Goal: Information Seeking & Learning: Learn about a topic

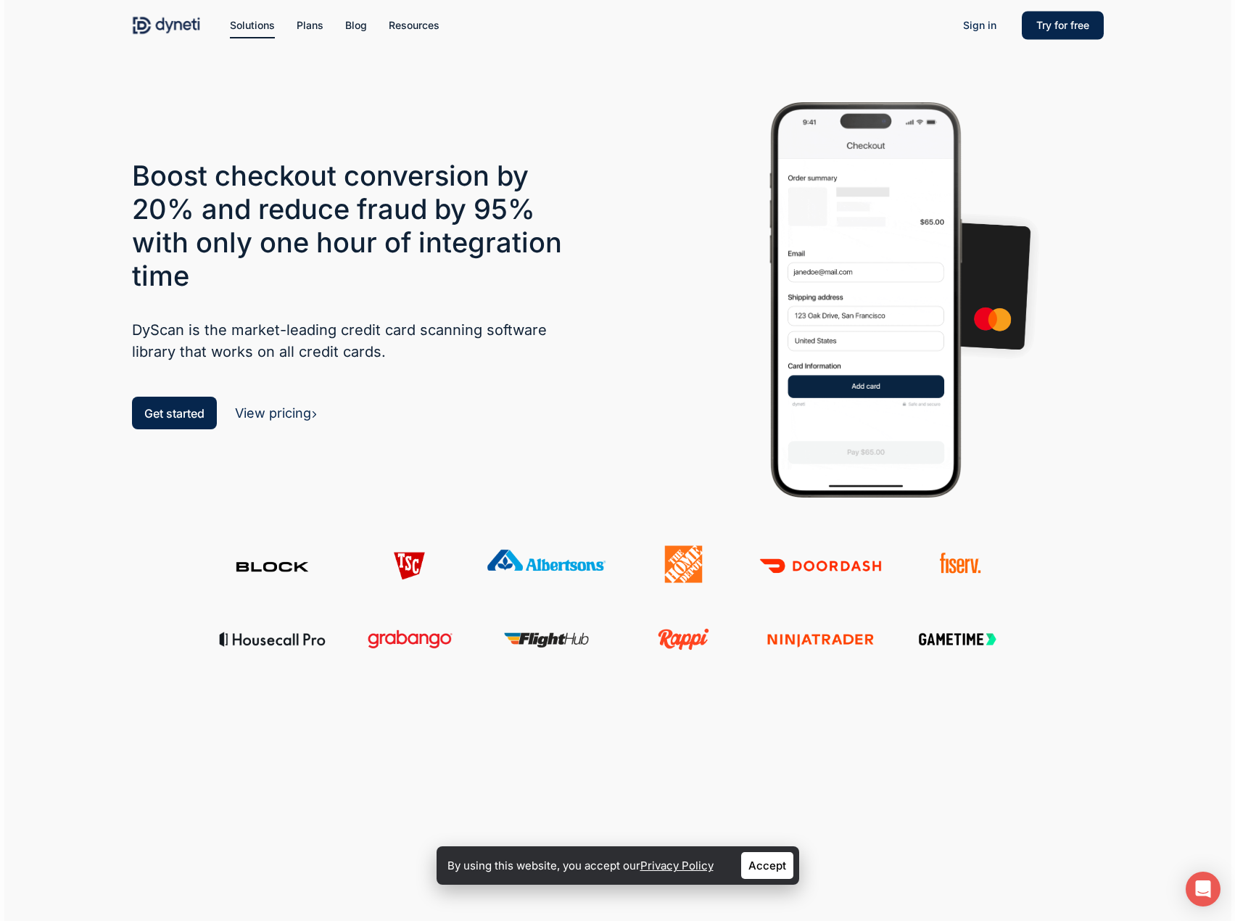
click at [437, 359] on h5 "DyScan is the market-leading credit card scanning software library that works o…" at bounding box center [358, 341] width 453 height 44
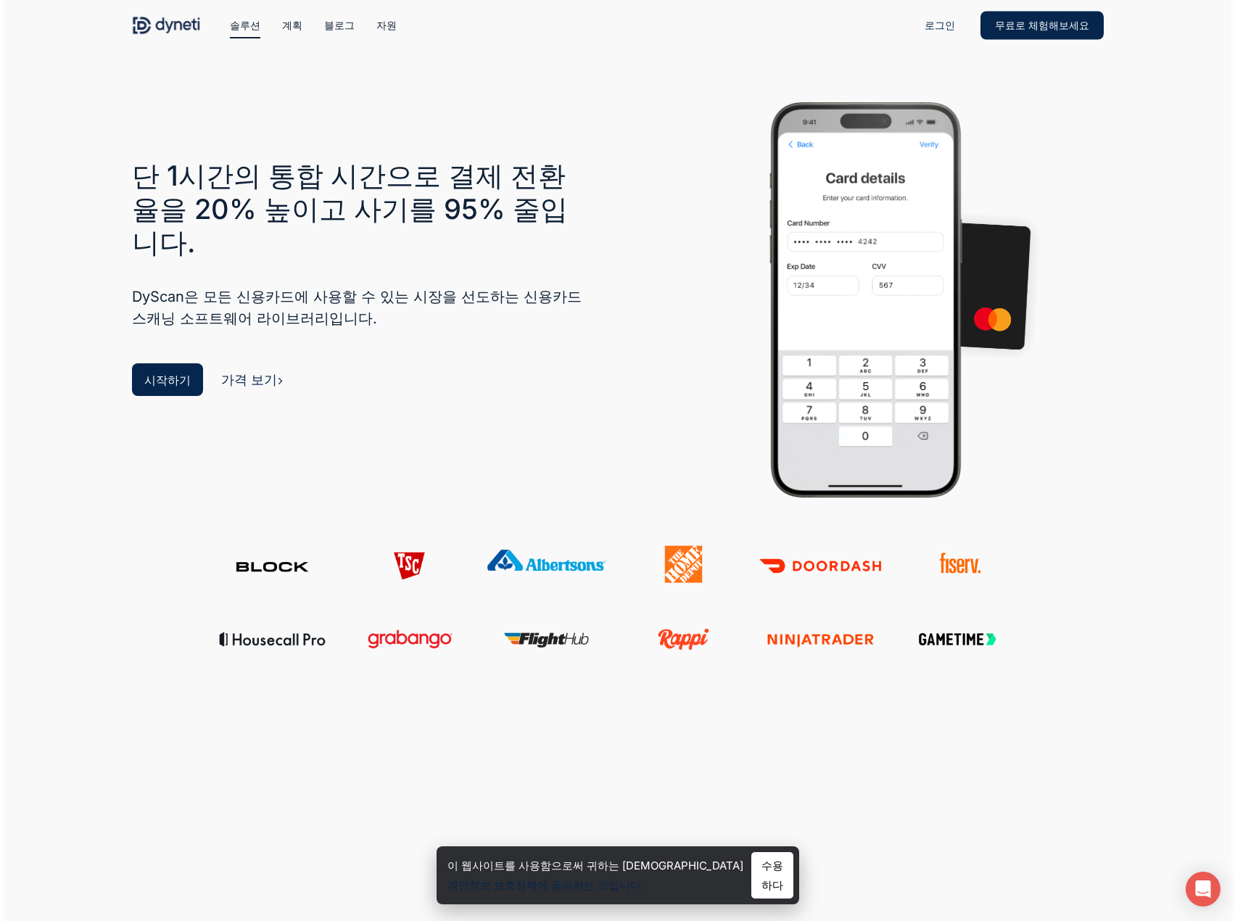
click at [238, 370] on div "가격 보기" at bounding box center [252, 380] width 62 height 20
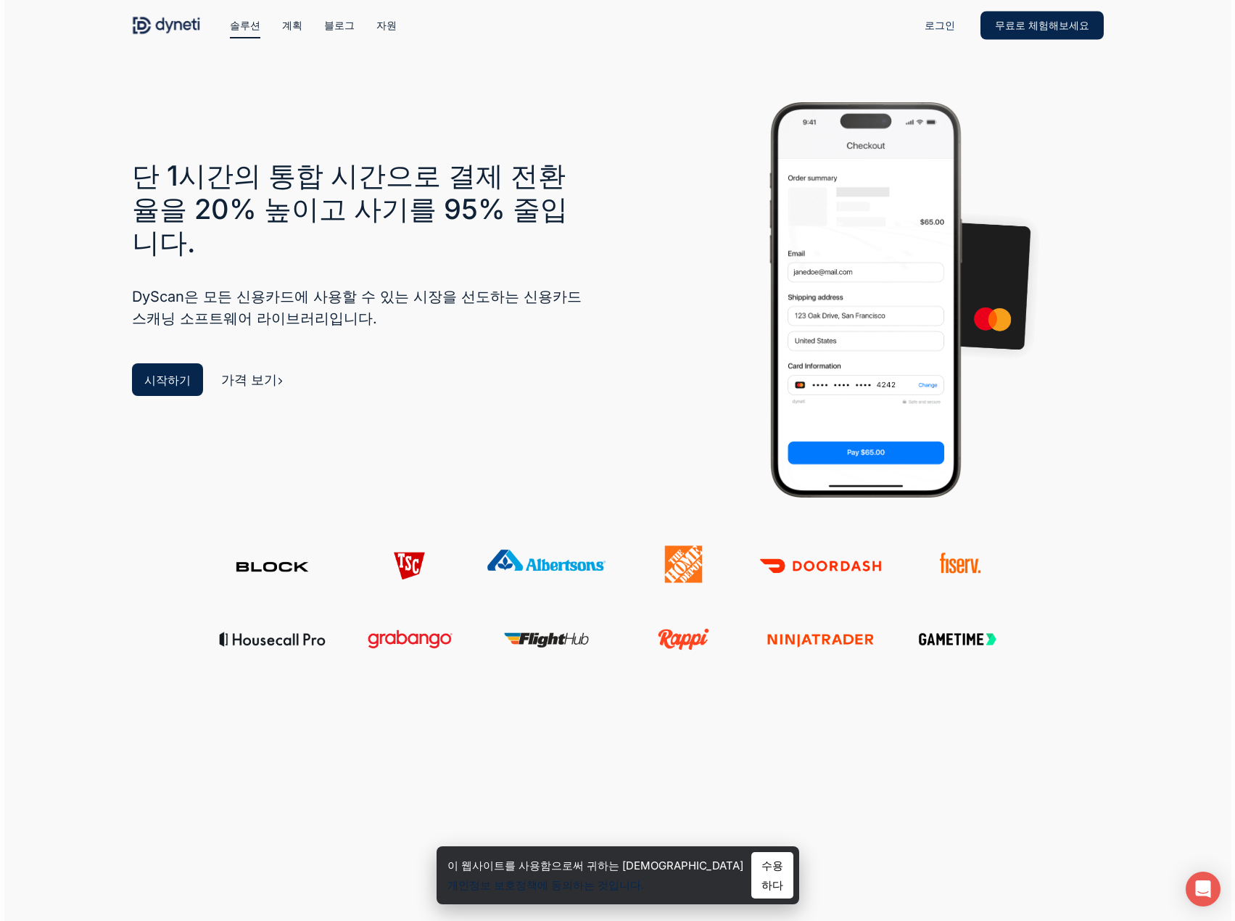
click at [239, 372] on font "가격 보기" at bounding box center [249, 379] width 56 height 15
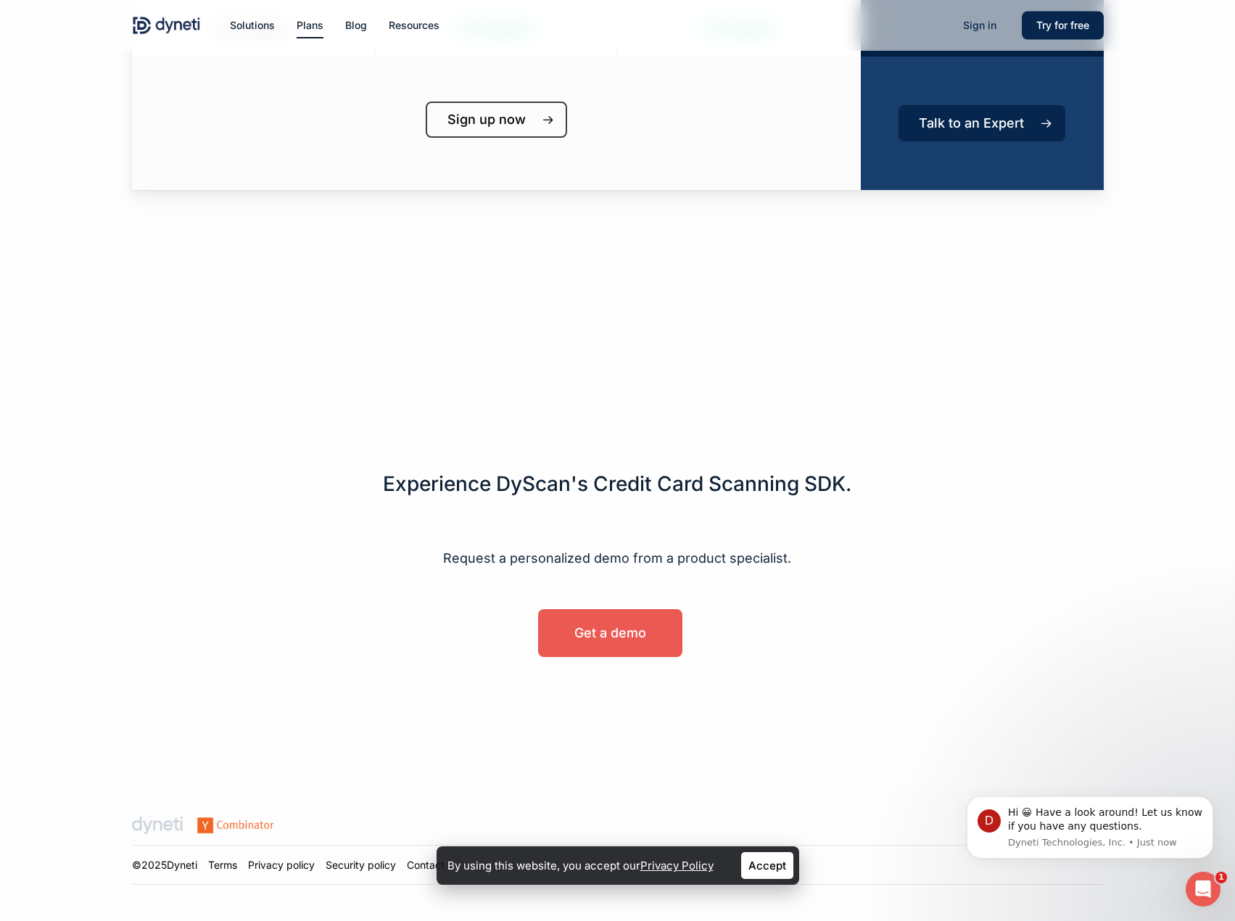
scroll to position [654, 0]
click at [586, 637] on span "Get a demo" at bounding box center [611, 633] width 72 height 15
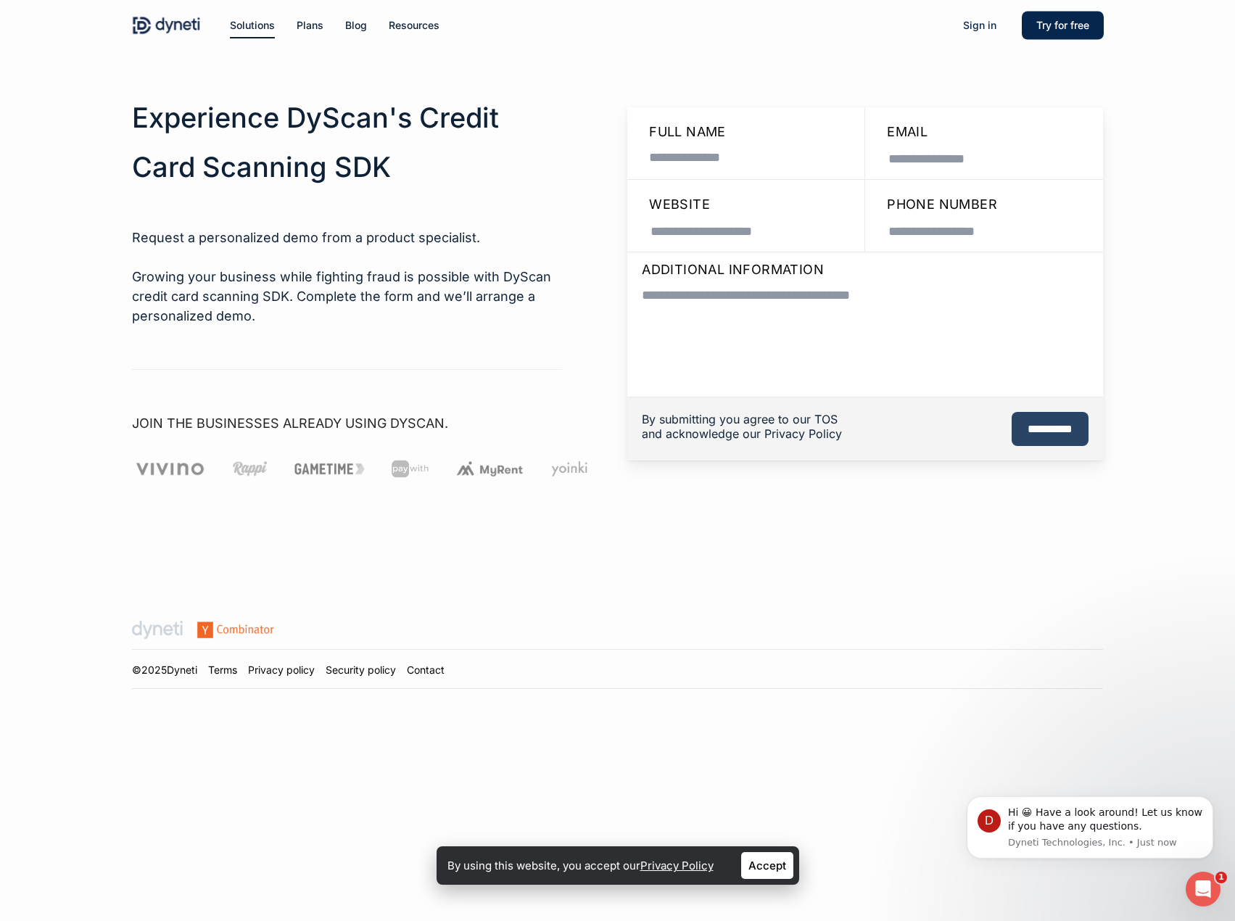
click at [1013, 427] on input "**********" at bounding box center [1050, 429] width 77 height 34
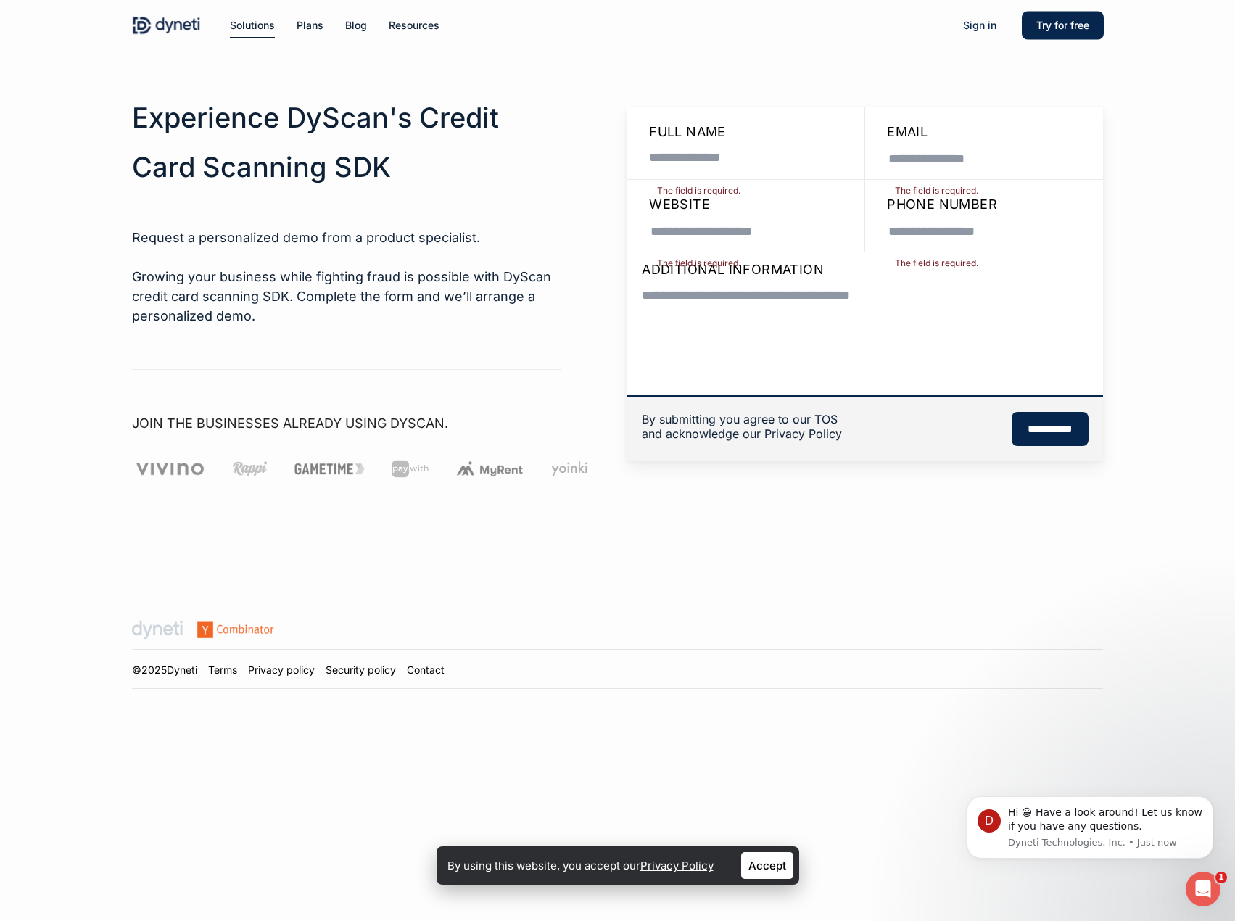
click at [715, 306] on textarea "Contact form" at bounding box center [865, 333] width 461 height 109
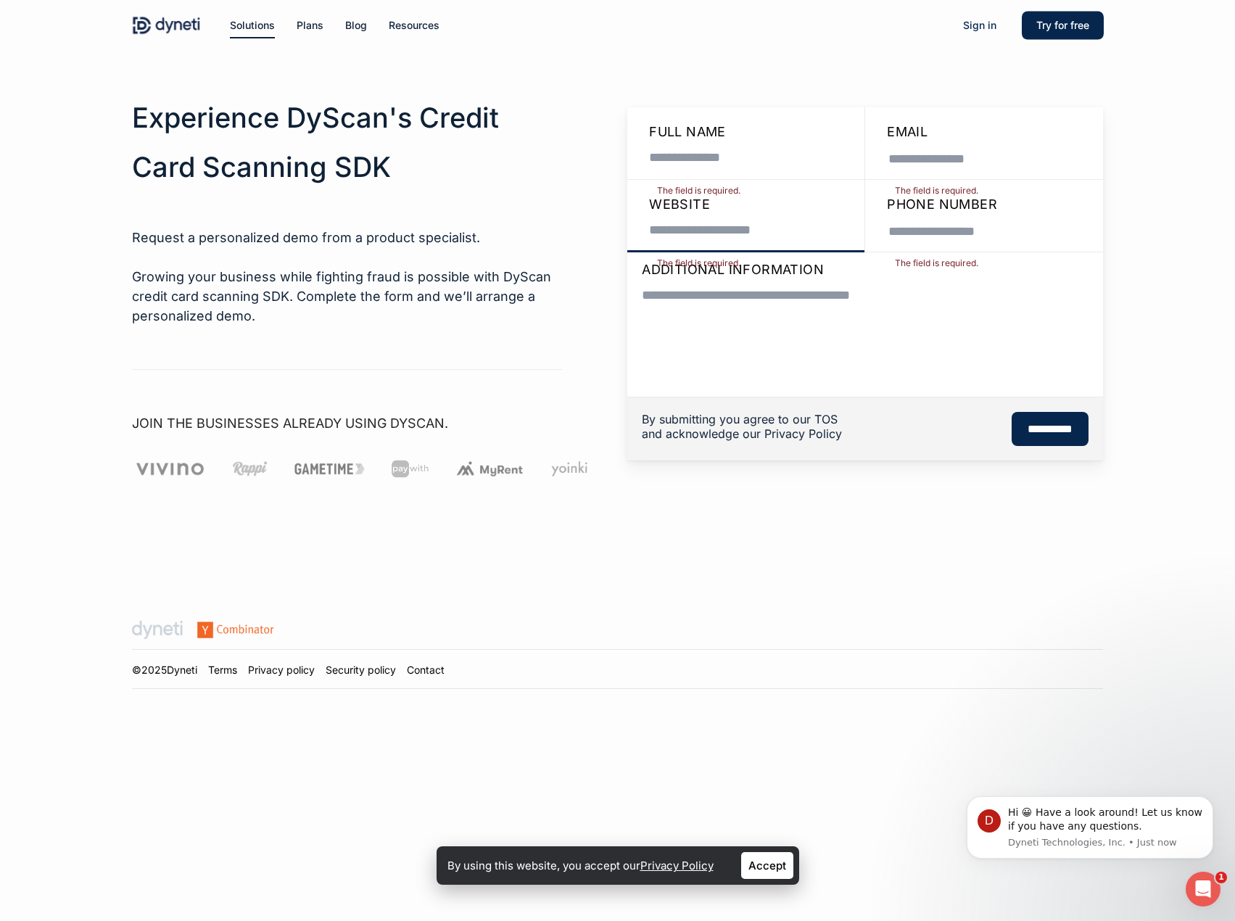
click at [723, 234] on input "Contact form" at bounding box center [746, 230] width 208 height 32
click at [723, 136] on span "Full name" at bounding box center [684, 131] width 84 height 15
click at [951, 136] on p "Email The field is required." at bounding box center [984, 149] width 209 height 54
click at [966, 207] on span "Phone Number" at bounding box center [939, 204] width 118 height 15
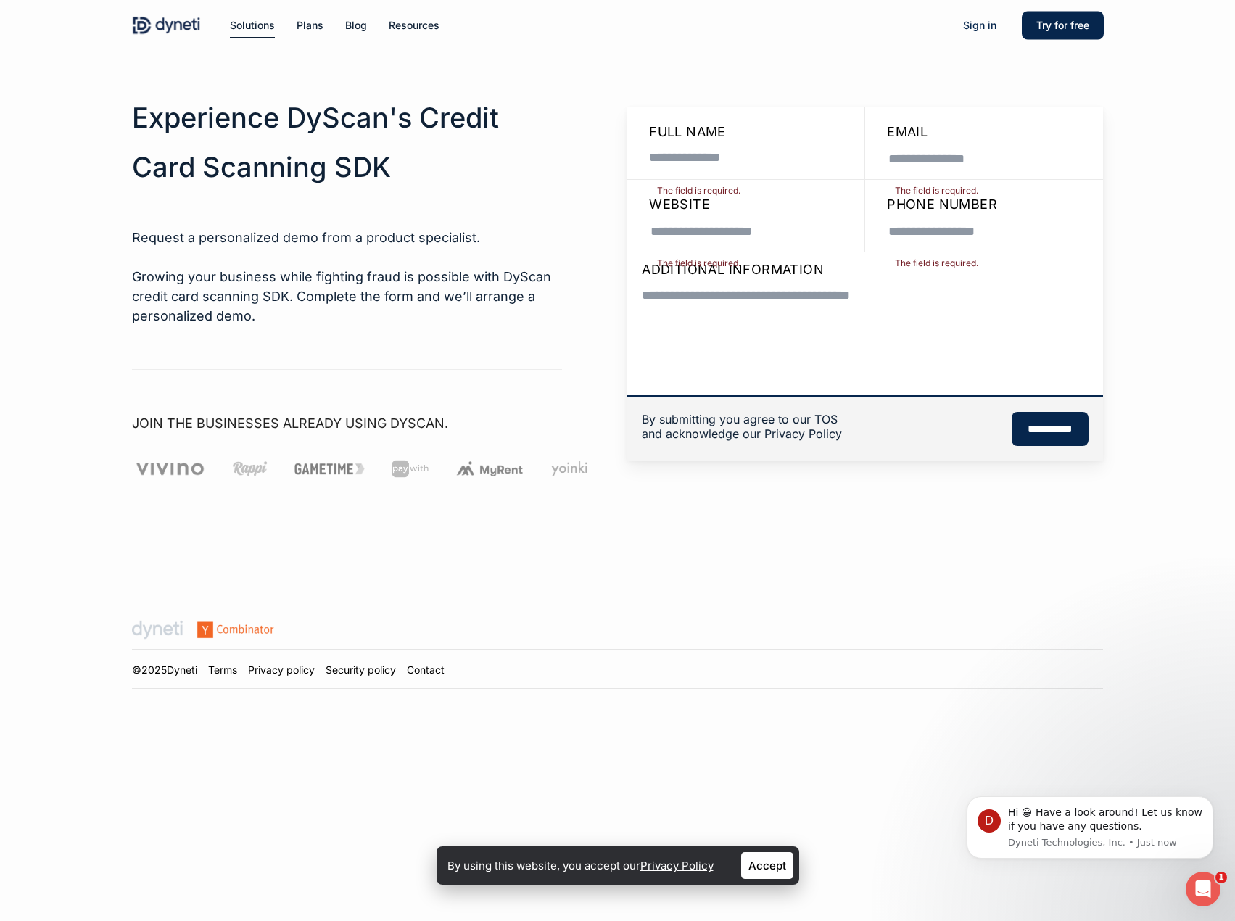
click at [901, 313] on textarea "Contact form" at bounding box center [865, 333] width 461 height 109
click at [476, 363] on div "Experience DyScan's Credit Card Scanning SDK Request a personalized demo from a…" at bounding box center [347, 241] width 431 height 384
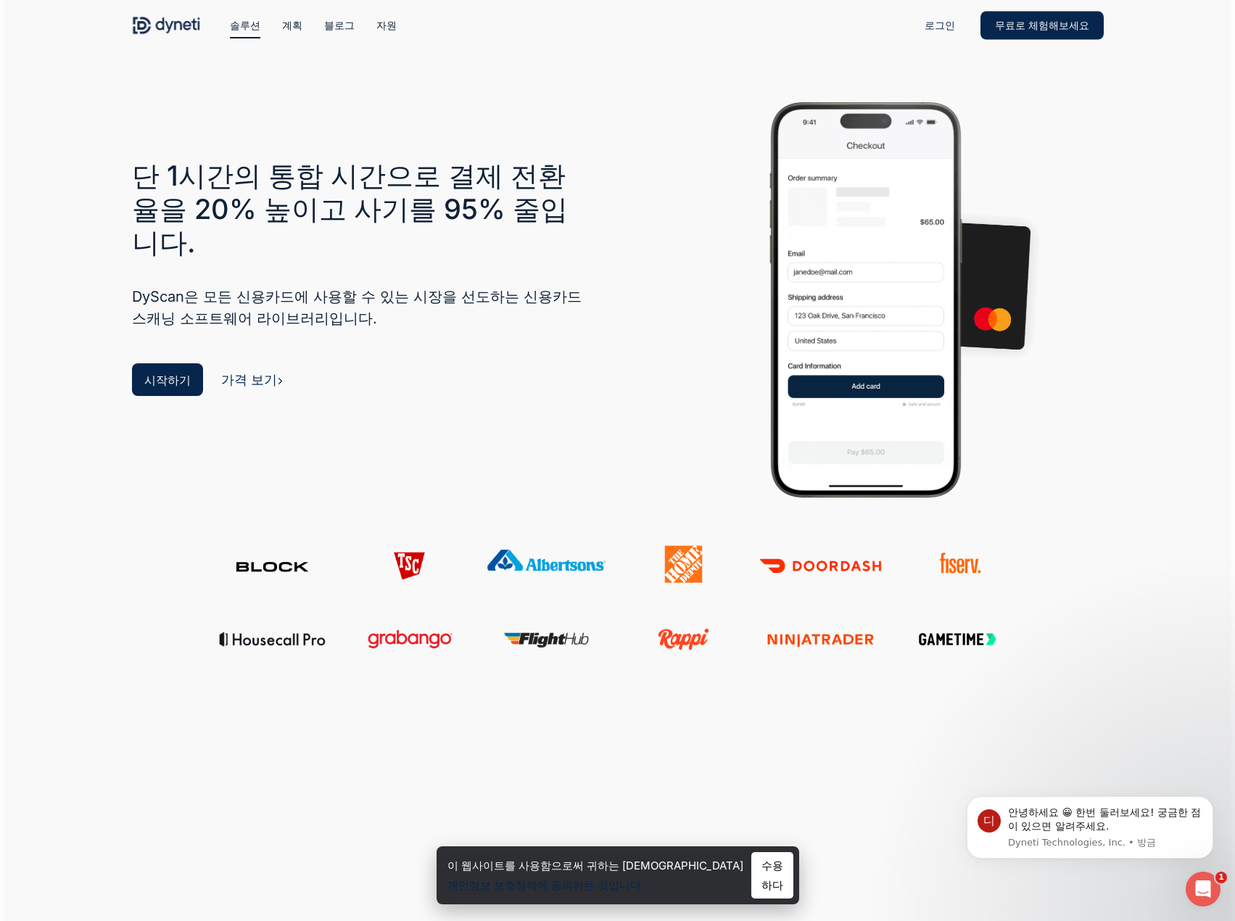
click at [436, 339] on div "단 1시간의 통합 시간으로 결제 전환율을 20% 높이고 사기를 95% 줄입니다. DyScan은 모든 신용카드에 사용할 수 있는 시장을 선도하는…" at bounding box center [358, 281] width 453 height 245
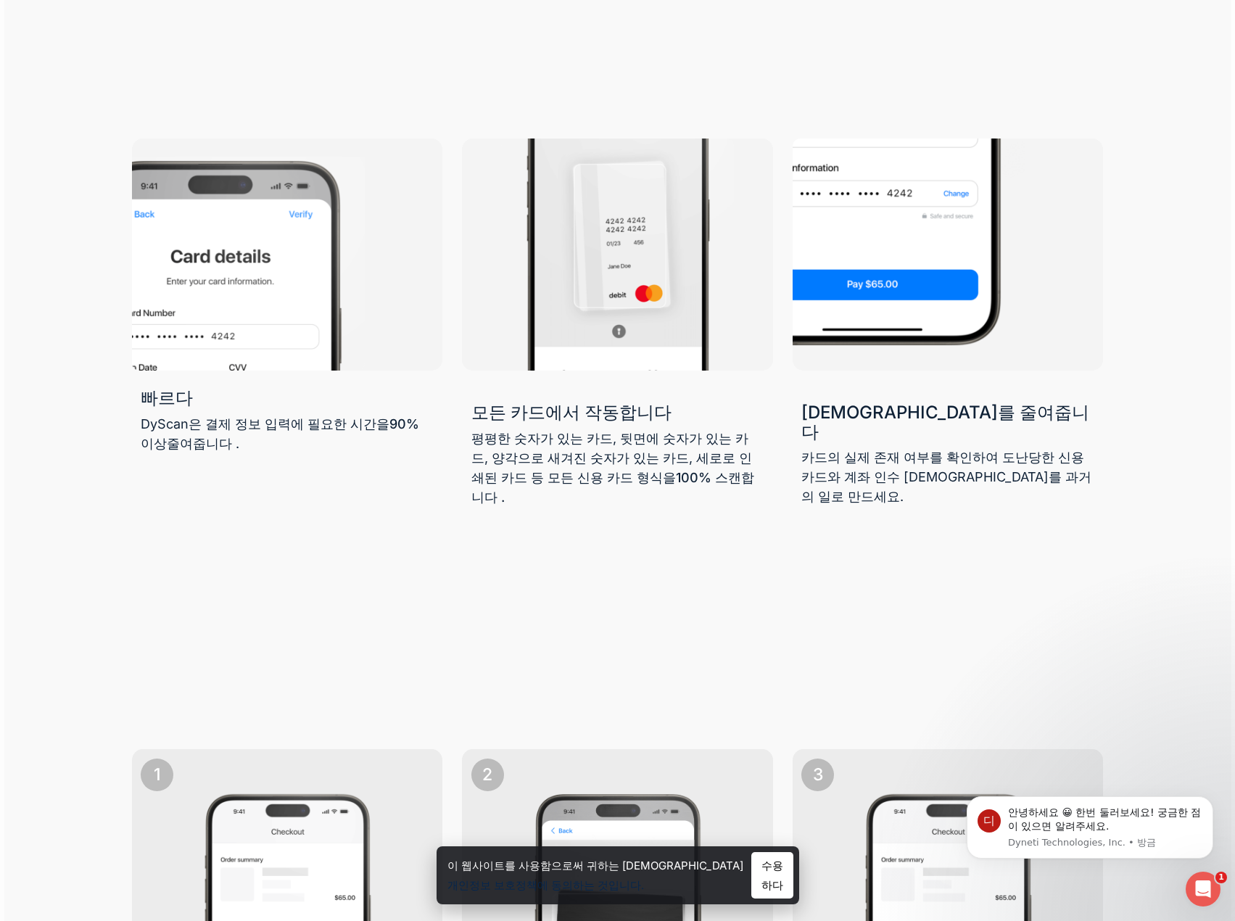
scroll to position [1088, 0]
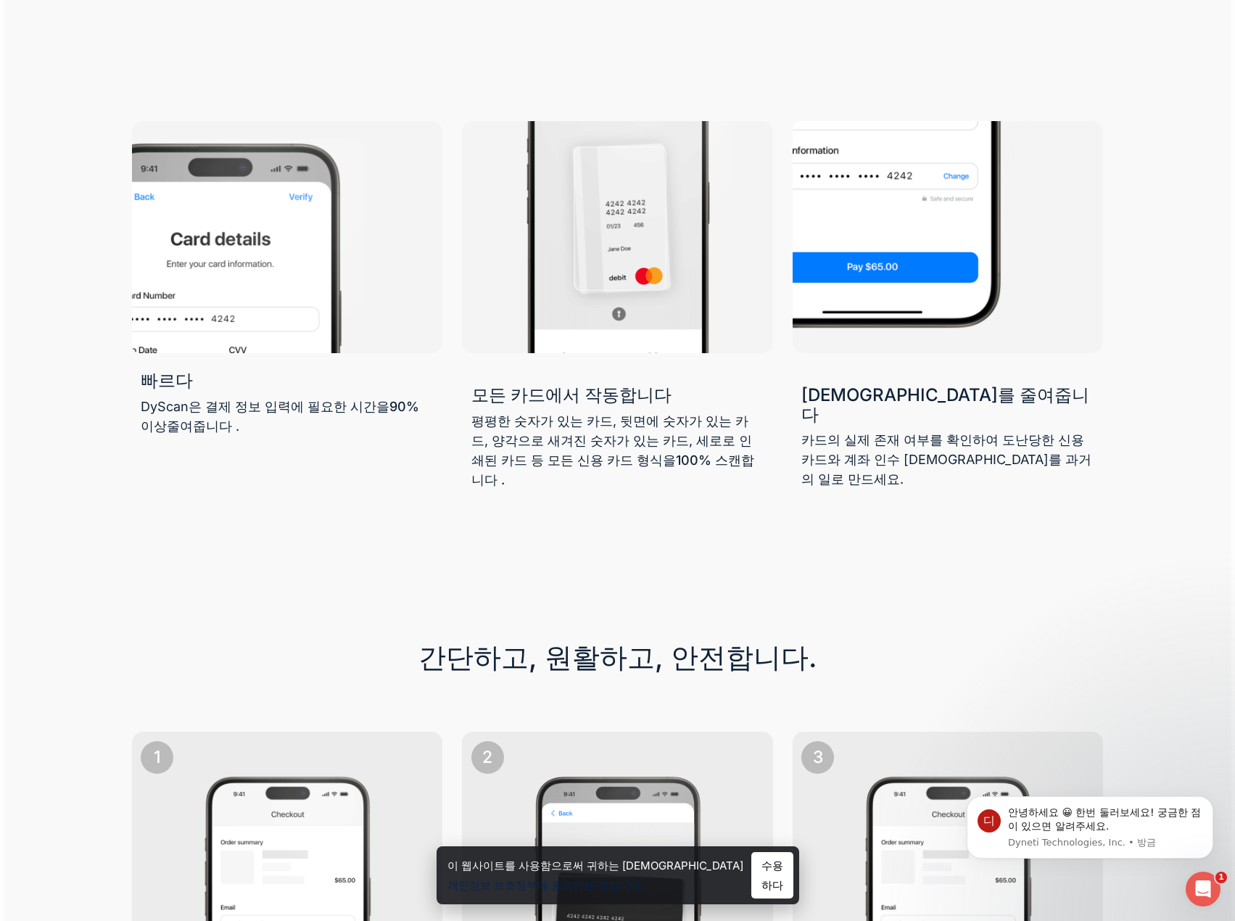
drag, startPoint x: 115, startPoint y: 387, endPoint x: 1089, endPoint y: 507, distance: 981.5
click at [1089, 507] on div at bounding box center [617, 262] width 1227 height 549
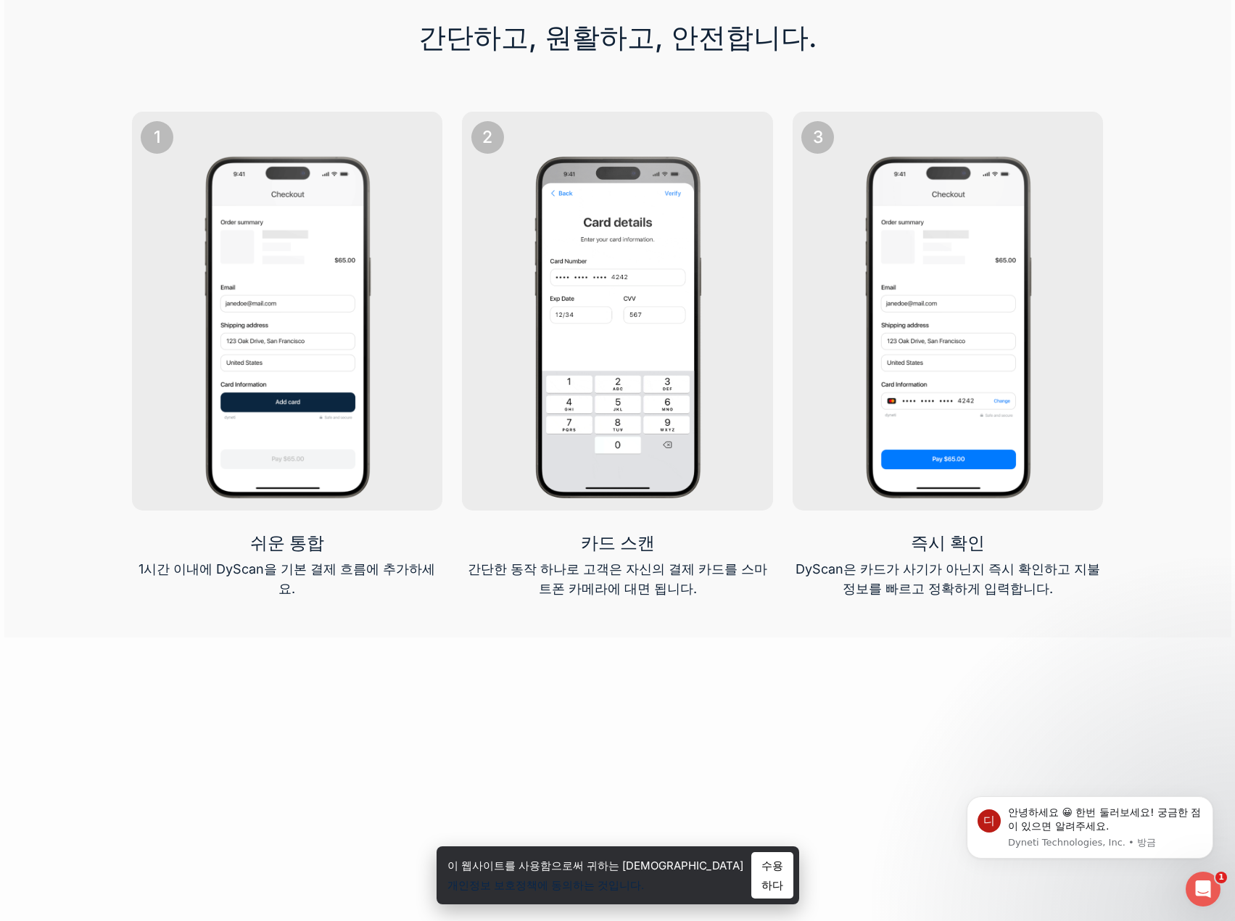
scroll to position [1814, 0]
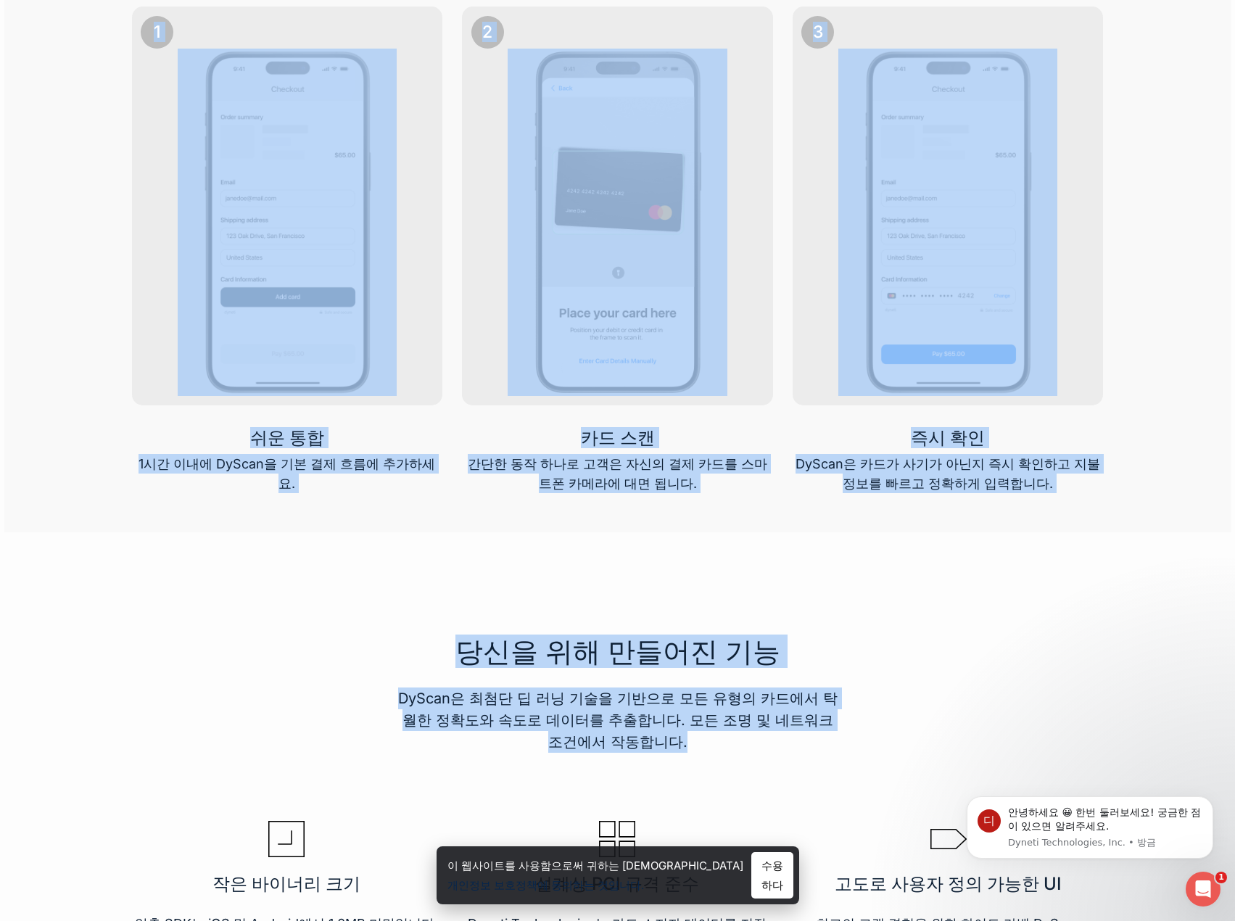
drag, startPoint x: 83, startPoint y: 427, endPoint x: 1235, endPoint y: 651, distance: 1174.4
click at [1058, 612] on div at bounding box center [617, 655] width 971 height 196
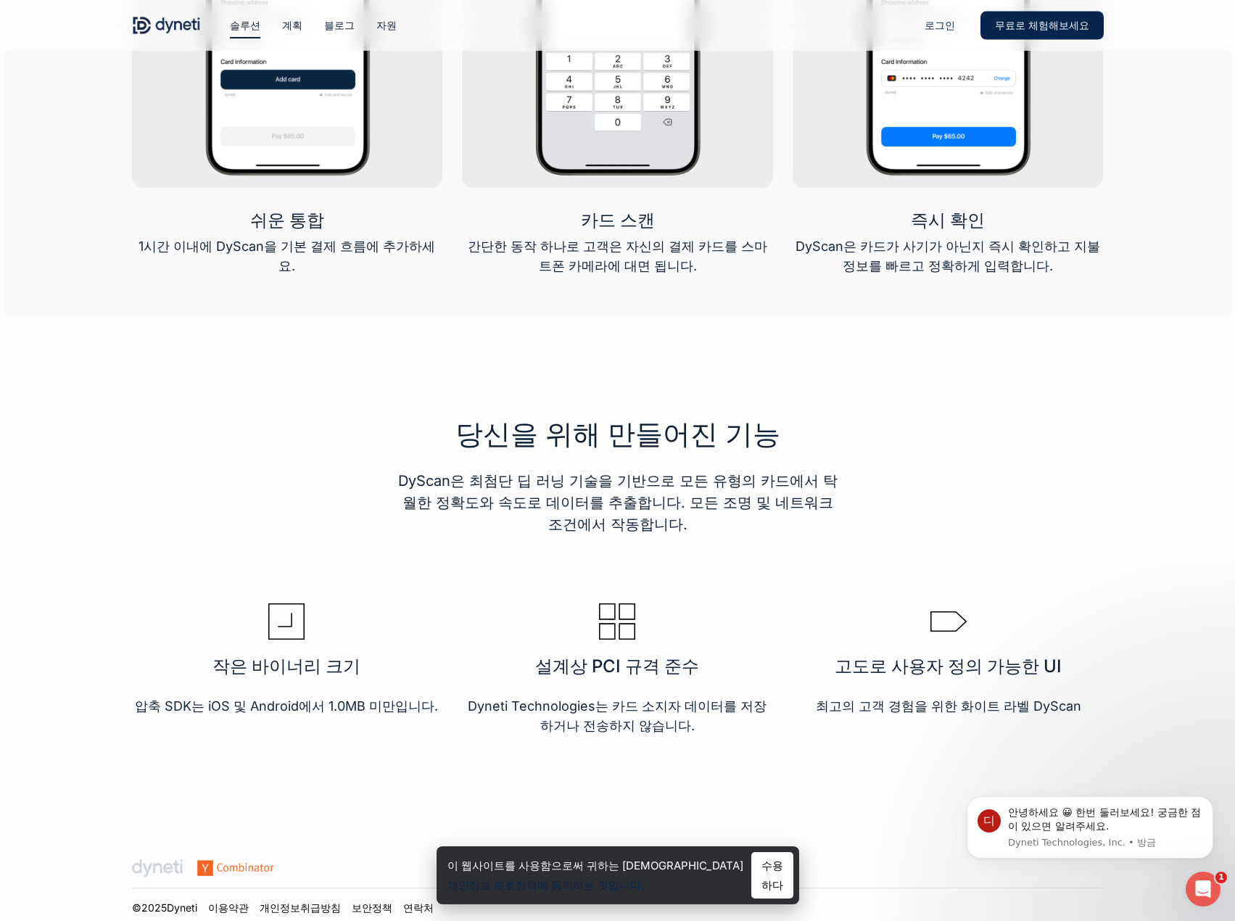
scroll to position [2059, 0]
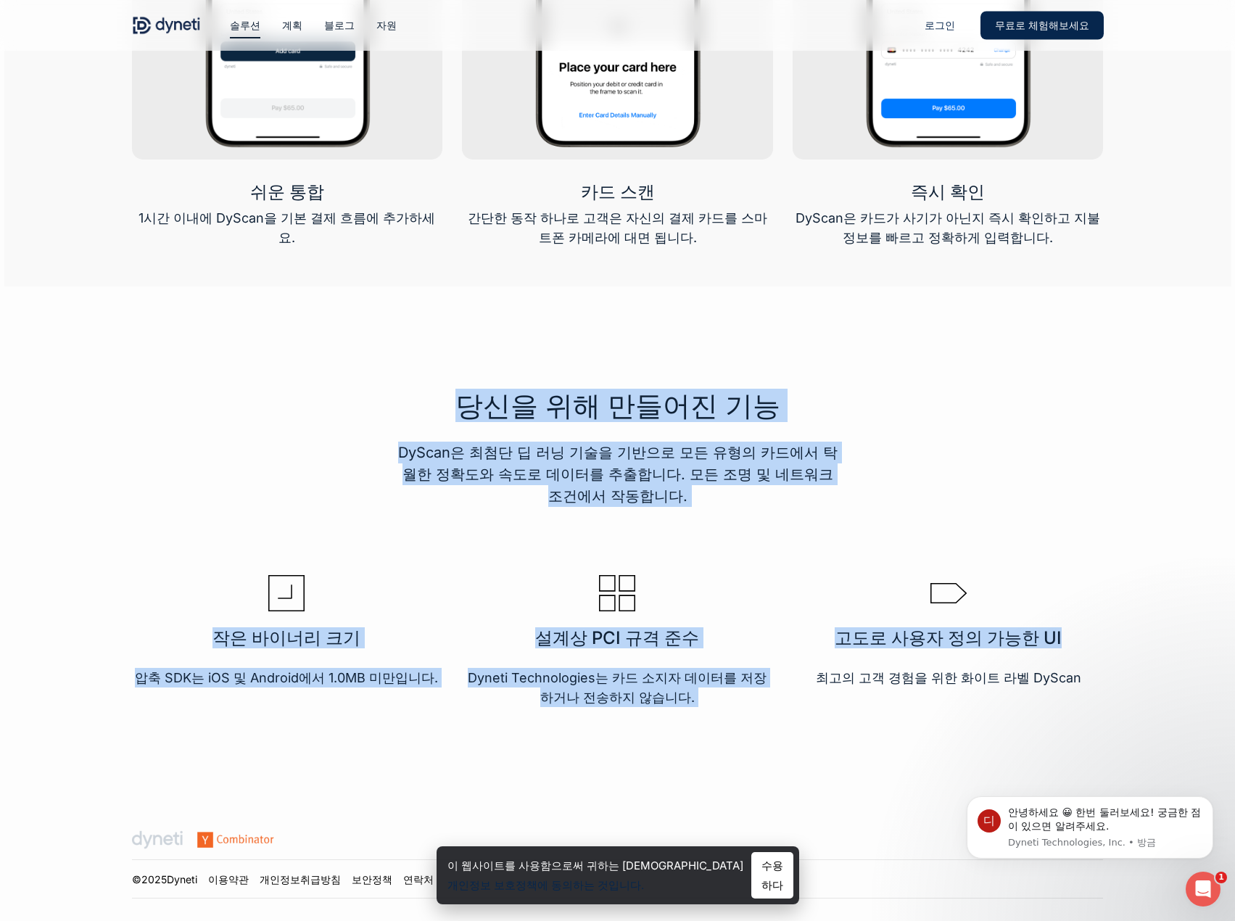
drag, startPoint x: 575, startPoint y: 467, endPoint x: 1099, endPoint y: 641, distance: 552.6
click at [1099, 641] on div "당신을 위해 만들어진 기능 DyScan은 최첨단 딥 러닝 기술을 기반으로 모든 유형의 카드에서 탁월한 정확도와 속도로 데이터를 추출합니다. 모…" at bounding box center [617, 544] width 971 height 466
click at [1004, 575] on div "고도로 사용자 정의 가능한 UI 최고의 고객 경험을 위한 화이트 라벨 DyScan" at bounding box center [948, 641] width 309 height 132
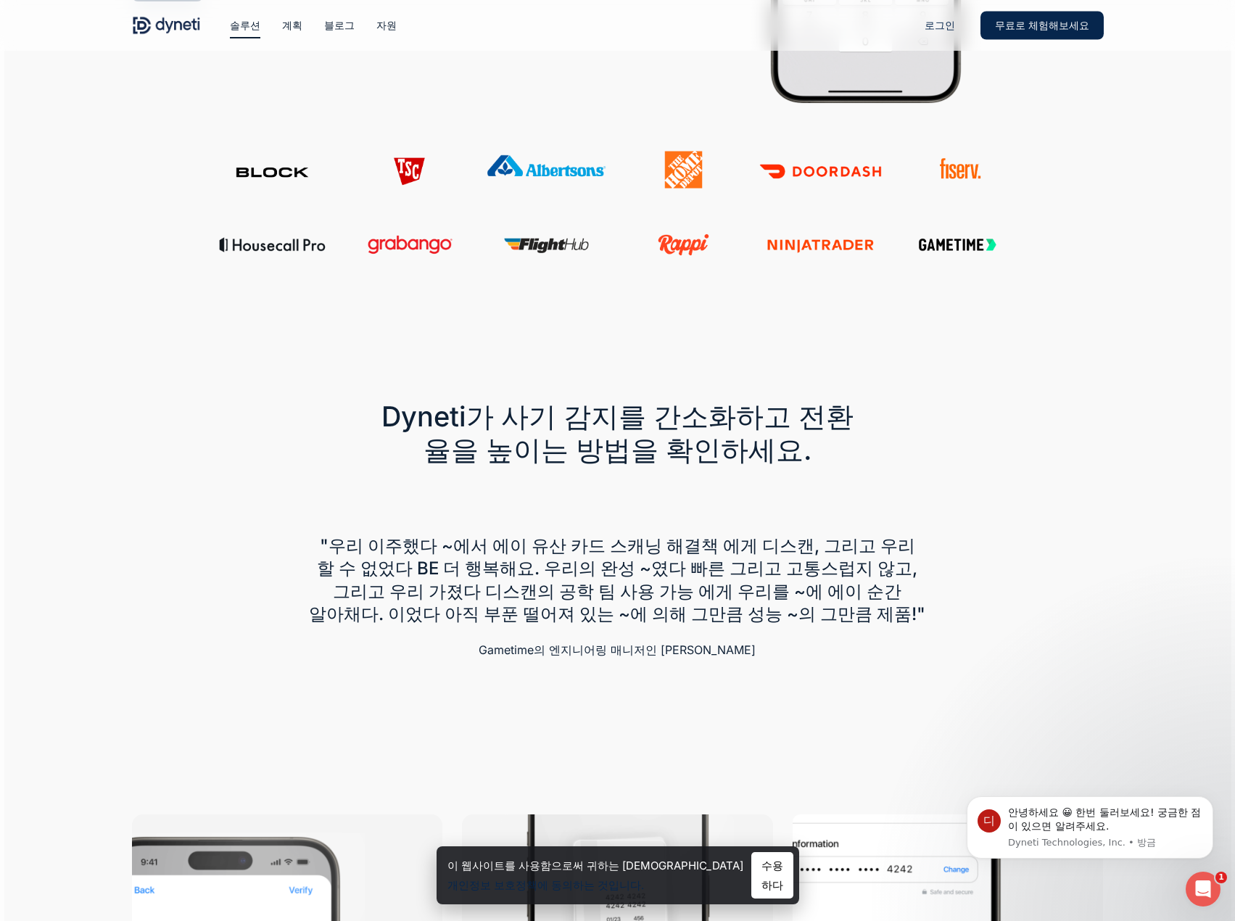
scroll to position [391, 0]
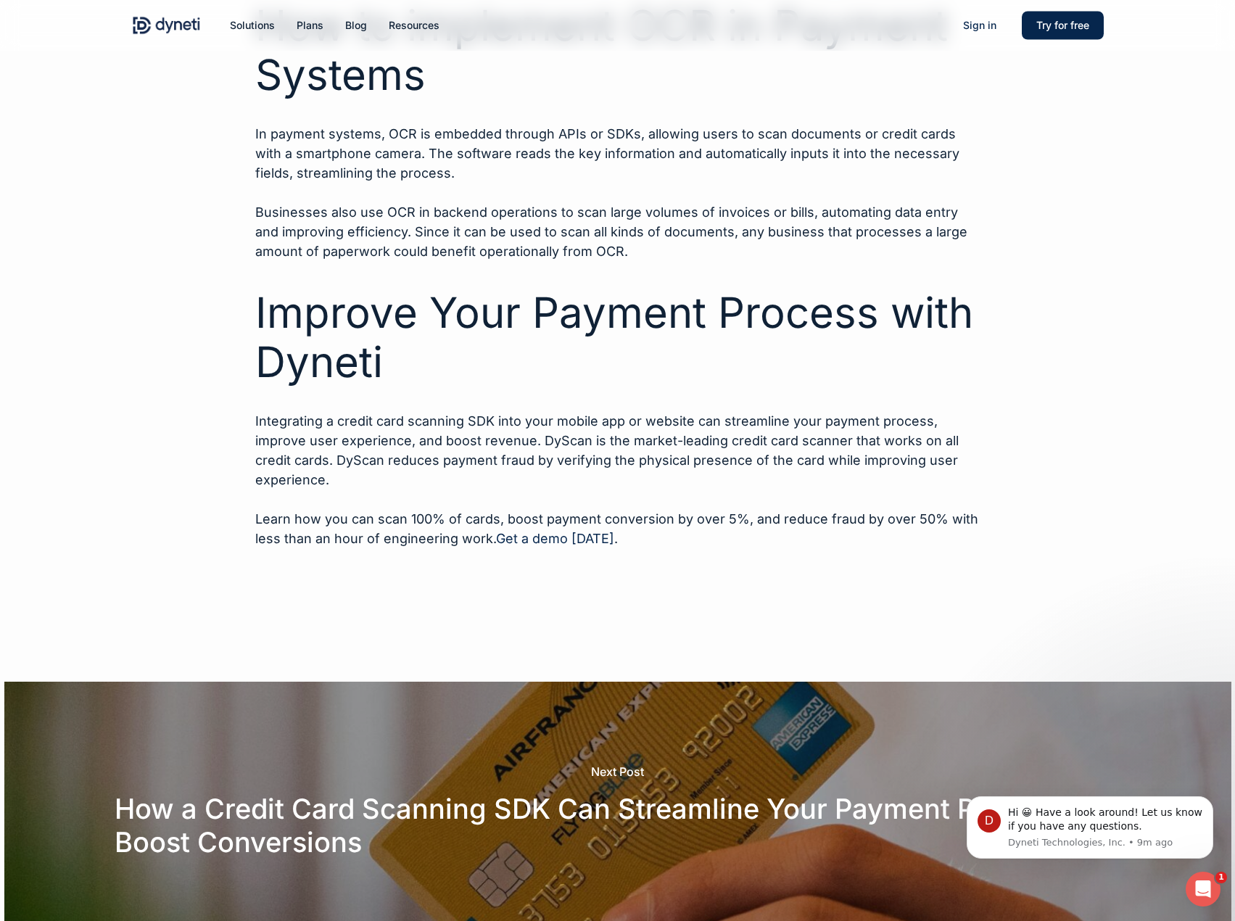
scroll to position [2064, 0]
